Goal: Information Seeking & Learning: Learn about a topic

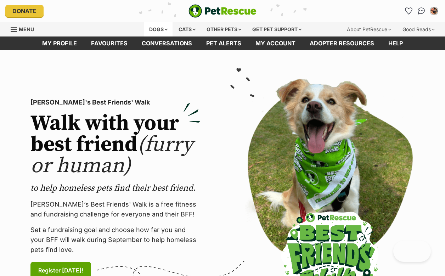
click at [158, 29] on div "Dogs" at bounding box center [158, 29] width 28 height 14
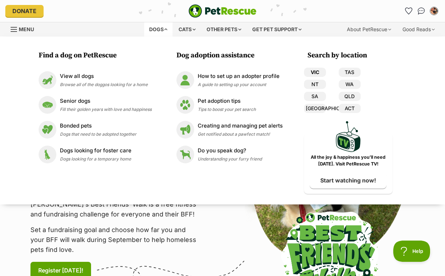
click at [311, 73] on link "VIC" at bounding box center [315, 72] width 22 height 9
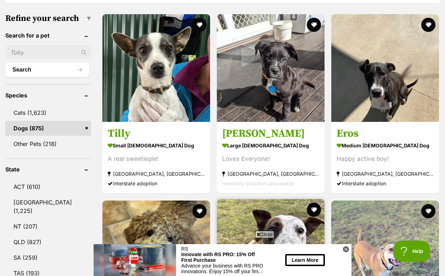
scroll to position [108, 0]
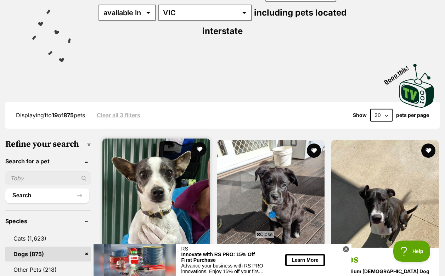
click at [120, 164] on img at bounding box center [156, 193] width 108 height 108
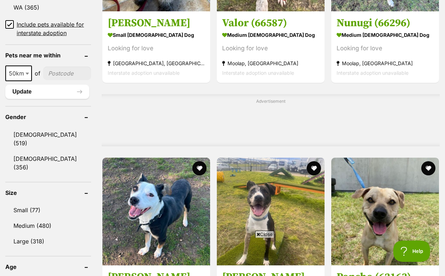
scroll to position [563, 0]
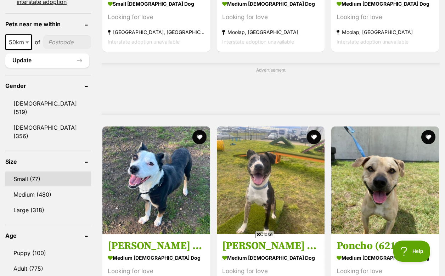
click at [42, 172] on link "Small (77)" at bounding box center [48, 179] width 86 height 15
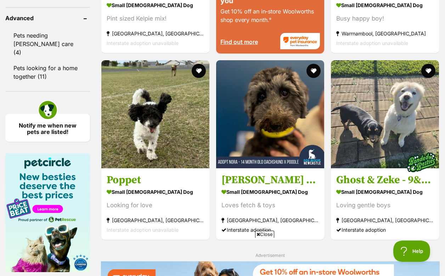
scroll to position [994, 0]
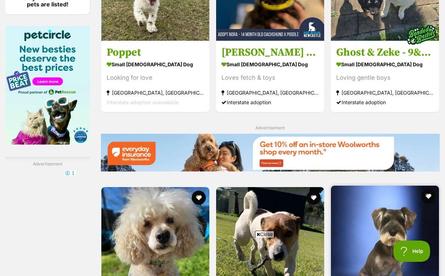
scroll to position [1264, 0]
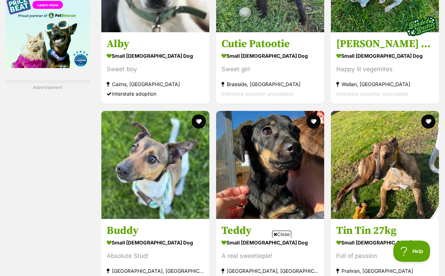
scroll to position [1210, 0]
